Goal: Task Accomplishment & Management: Manage account settings

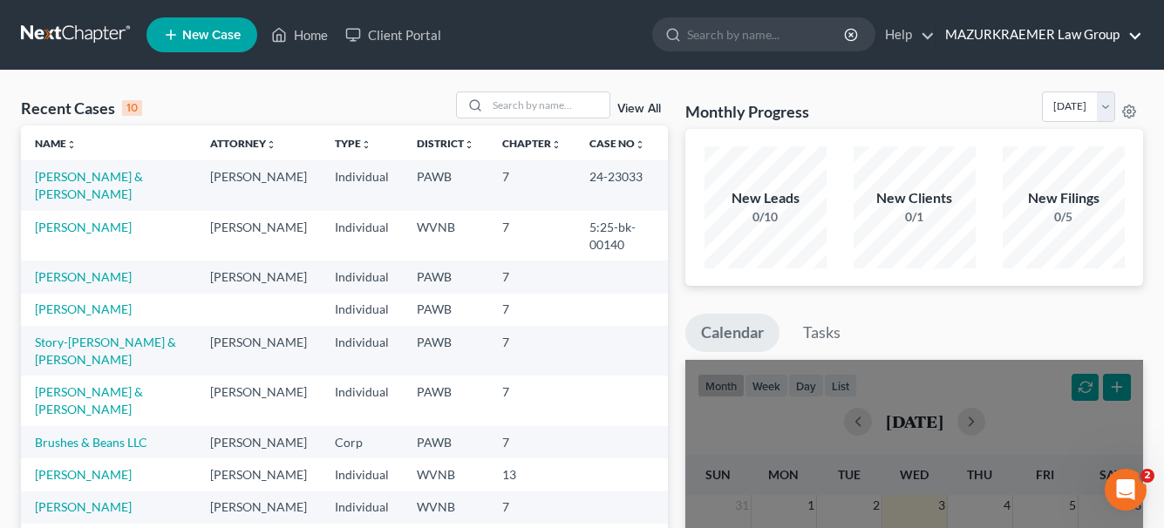
click at [1052, 26] on link "MAZURKRAEMER Law Group" at bounding box center [1040, 34] width 206 height 31
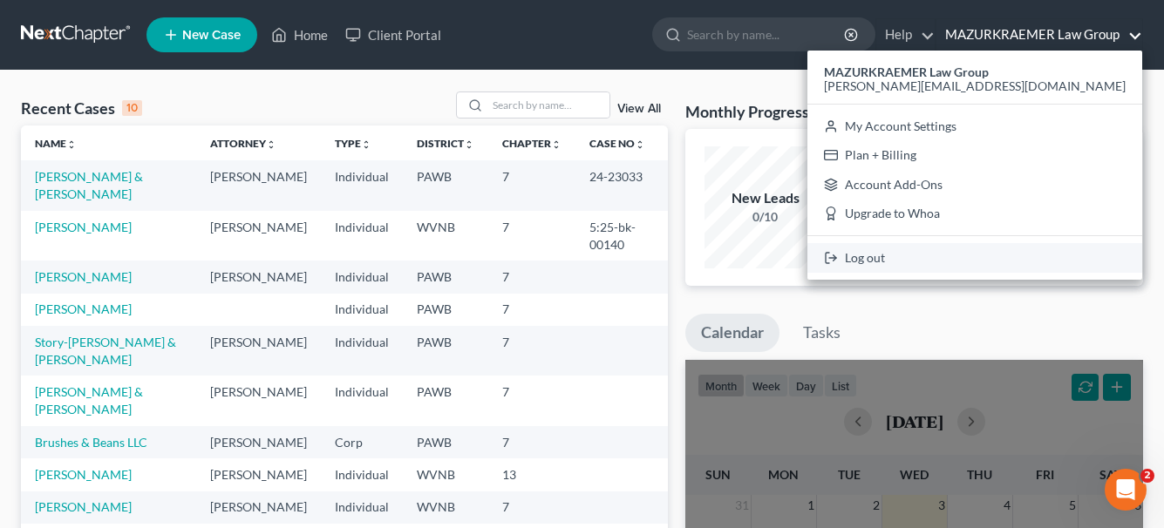
click at [1031, 252] on link "Log out" at bounding box center [975, 258] width 335 height 30
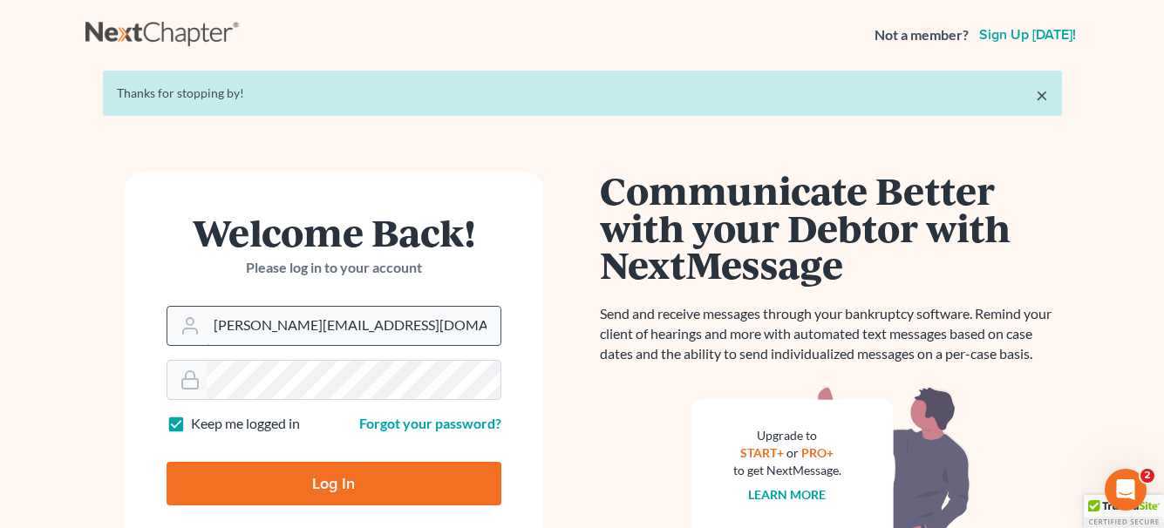
click at [269, 329] on input "[PERSON_NAME][EMAIL_ADDRESS][DOMAIN_NAME]" at bounding box center [354, 326] width 294 height 38
type input "[EMAIL_ADDRESS][DOMAIN_NAME]"
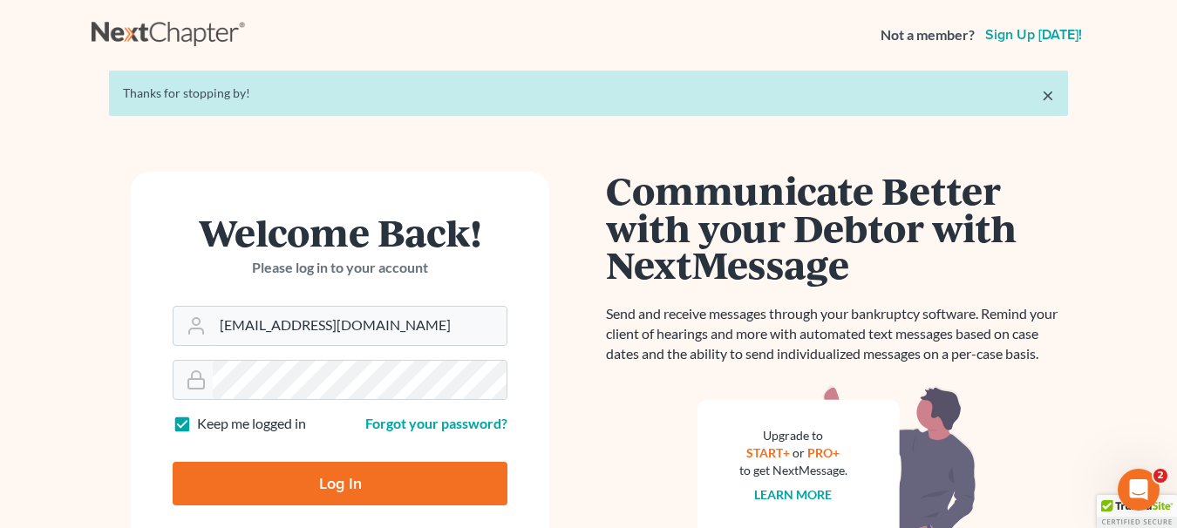
click at [318, 470] on input "Log In" at bounding box center [340, 484] width 335 height 44
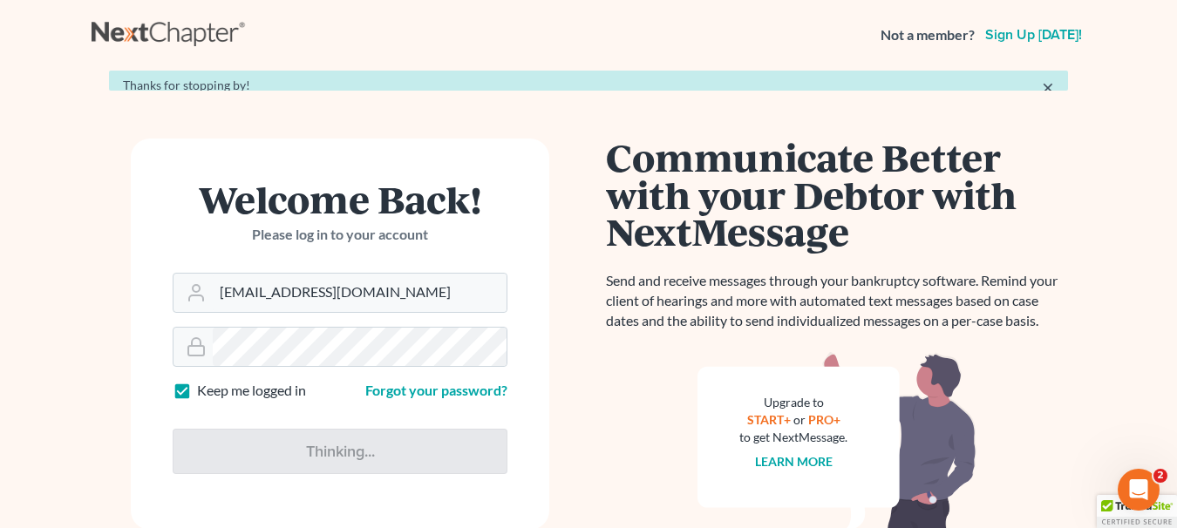
type input "Thinking..."
